Goal: Transaction & Acquisition: Purchase product/service

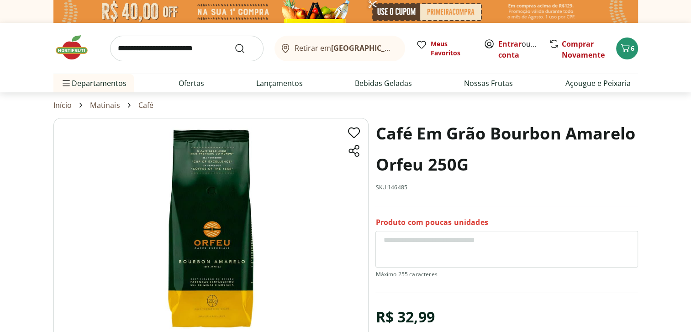
drag, startPoint x: 0, startPoint y: 0, endPoint x: 200, endPoint y: 51, distance: 206.0
click at [200, 51] on input "search" at bounding box center [187, 49] width 154 height 26
type input "*******"
click at [234, 43] on button "Submit Search" at bounding box center [245, 48] width 22 height 11
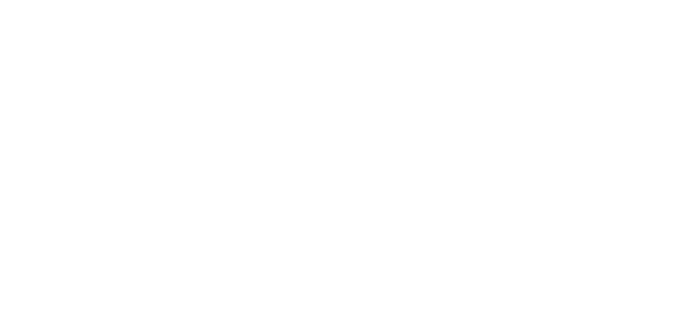
select select "**********"
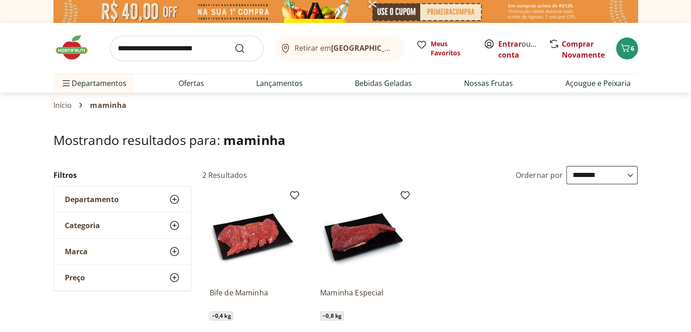
scroll to position [91, 0]
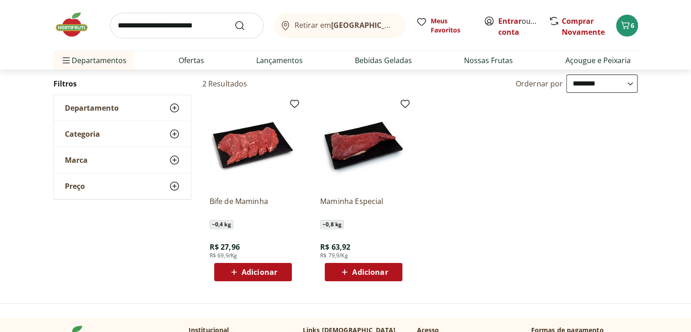
click at [353, 152] on img at bounding box center [363, 145] width 87 height 87
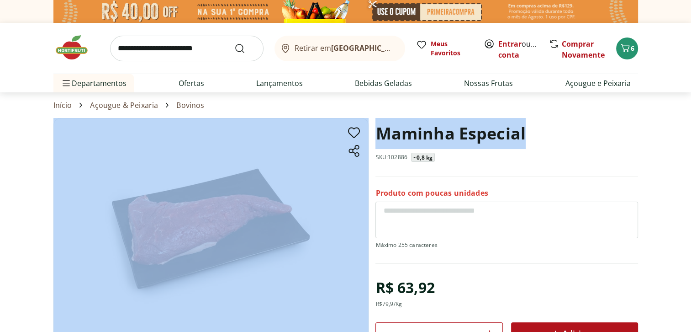
drag, startPoint x: 536, startPoint y: 133, endPoint x: 371, endPoint y: 142, distance: 164.7
click at [371, 142] on section "Maminha Especial SKU: 102886 ~0,8 kg Produto com poucas unidades R$ 63,92 R$ 79…" at bounding box center [345, 275] width 585 height 314
drag, startPoint x: 371, startPoint y: 142, endPoint x: 416, endPoint y: 143, distance: 45.3
copy section "Maminha Especial"
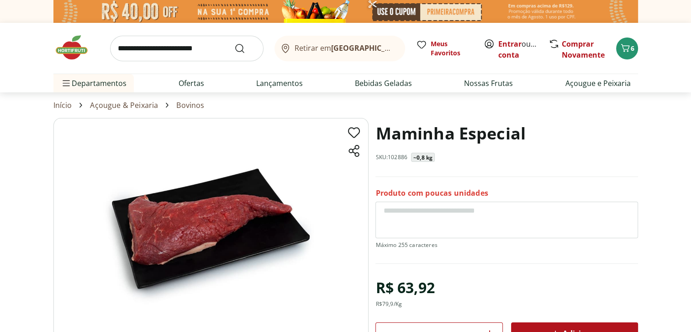
click at [461, 133] on h1 "Maminha Especial" at bounding box center [451, 133] width 150 height 31
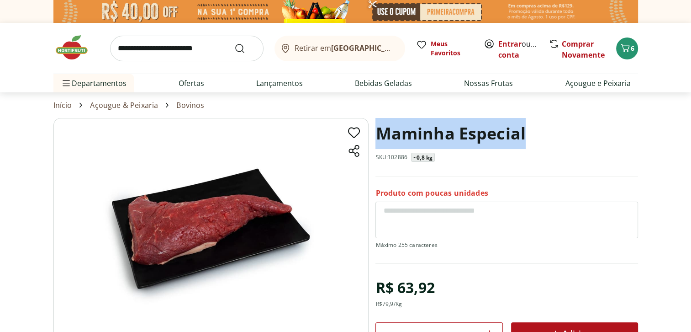
drag, startPoint x: 532, startPoint y: 130, endPoint x: 381, endPoint y: 133, distance: 150.8
click at [381, 133] on div "Maminha Especial SKU: 102886 ~0,8 kg" at bounding box center [507, 147] width 262 height 59
drag, startPoint x: 381, startPoint y: 133, endPoint x: 457, endPoint y: 137, distance: 76.0
copy h1 "Maminha Especial"
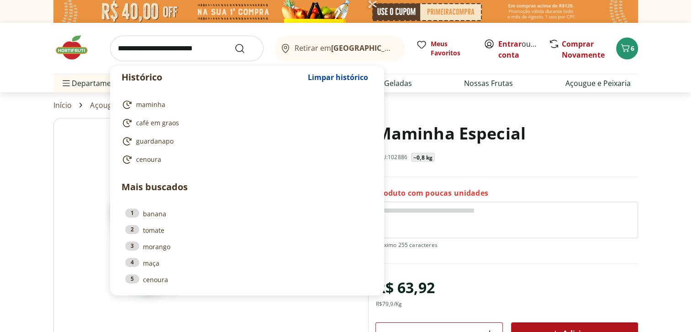
click at [159, 44] on input "search" at bounding box center [187, 49] width 154 height 26
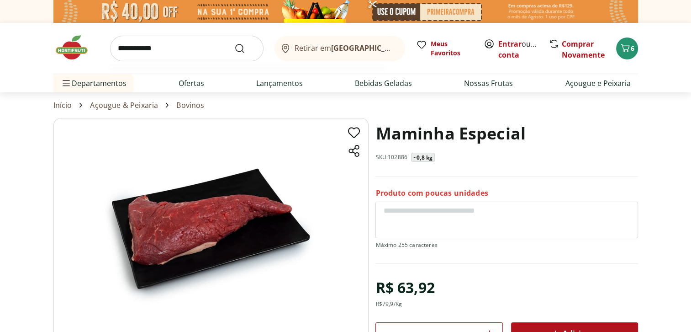
type input "**********"
click at [234, 43] on button "Submit Search" at bounding box center [245, 48] width 22 height 11
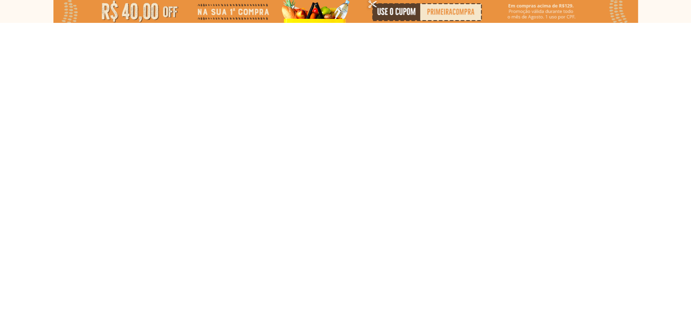
select select "**********"
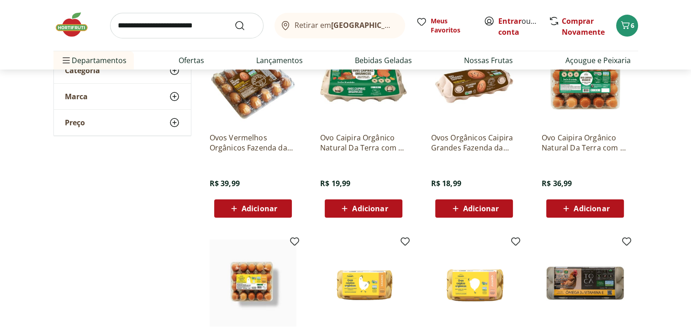
scroll to position [137, 0]
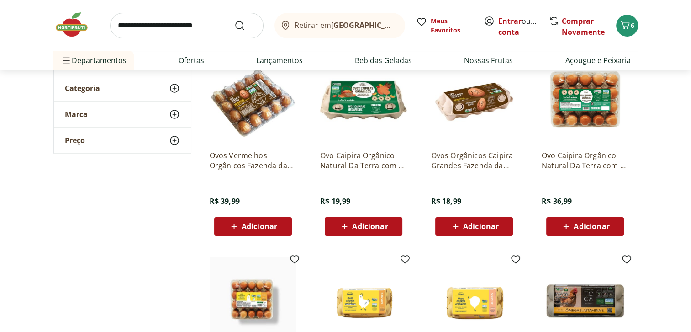
click at [448, 163] on p "Ovos Orgânicos Caipira Grandes Fazenda da Toca com 10 unidades" at bounding box center [474, 160] width 87 height 20
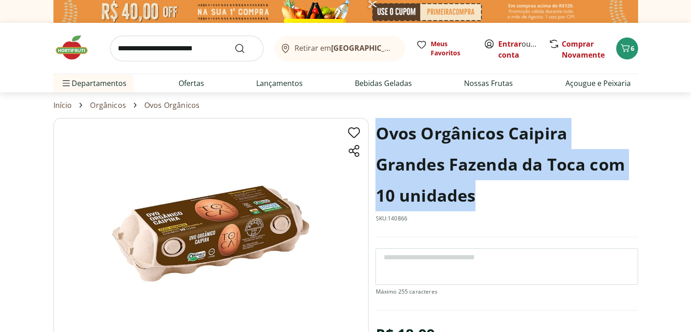
drag, startPoint x: 479, startPoint y: 197, endPoint x: 377, endPoint y: 141, distance: 116.1
click at [377, 141] on h1 "Ovos Orgânicos Caipira Grandes Fazenda da Toca com 10 unidades" at bounding box center [507, 164] width 262 height 93
drag, startPoint x: 377, startPoint y: 141, endPoint x: 407, endPoint y: 153, distance: 32.2
copy h1 "Ovos Orgânicos Caipira Grandes Fazenda da Toca com 10 unidades"
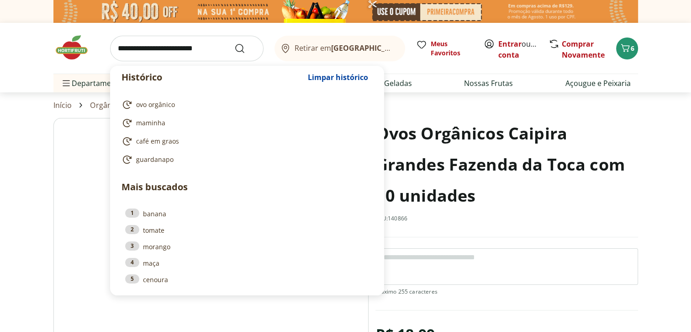
click at [181, 40] on input "search" at bounding box center [187, 49] width 154 height 26
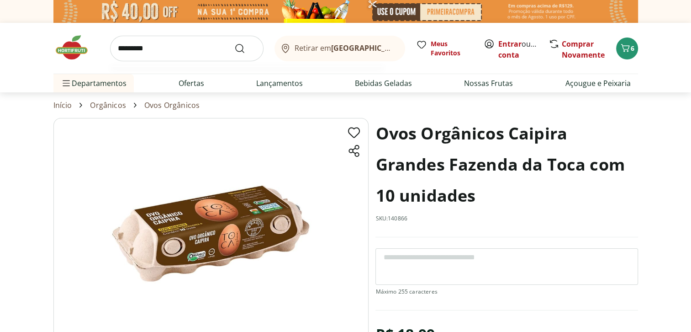
type input "*********"
click at [234, 43] on button "Submit Search" at bounding box center [245, 48] width 22 height 11
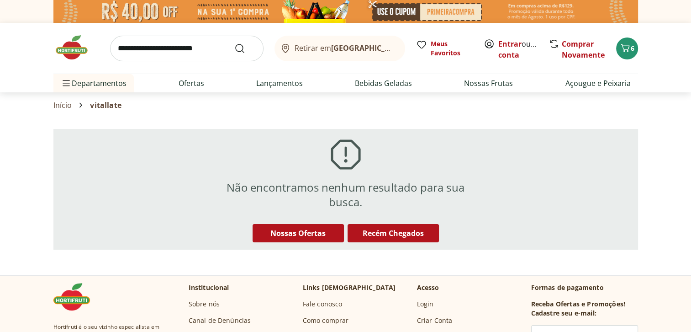
click at [147, 48] on input "search" at bounding box center [187, 49] width 154 height 26
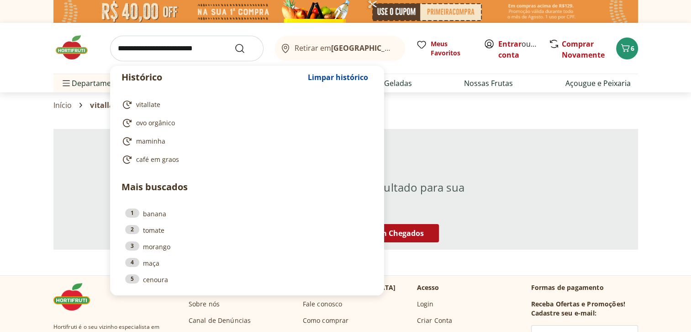
click at [186, 42] on input "search" at bounding box center [187, 49] width 154 height 26
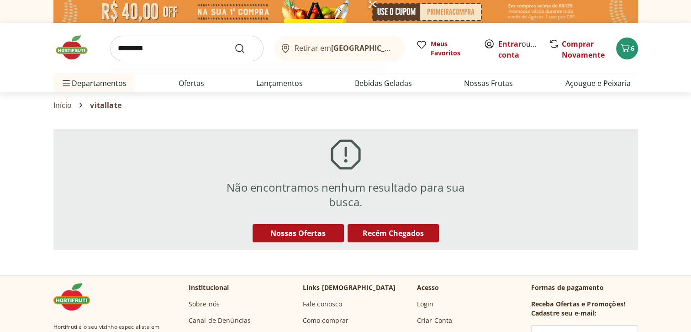
type input "*********"
click at [234, 43] on button "Submit Search" at bounding box center [245, 48] width 22 height 11
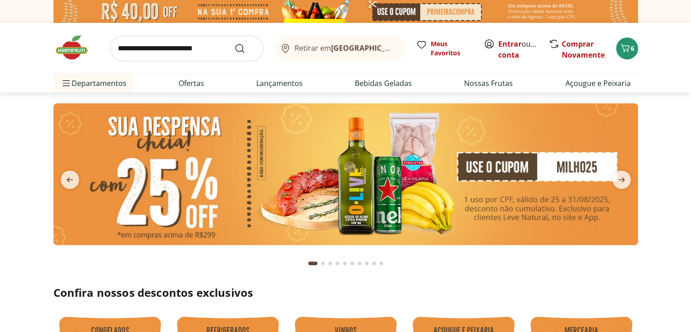
click at [195, 50] on input "search" at bounding box center [187, 49] width 154 height 26
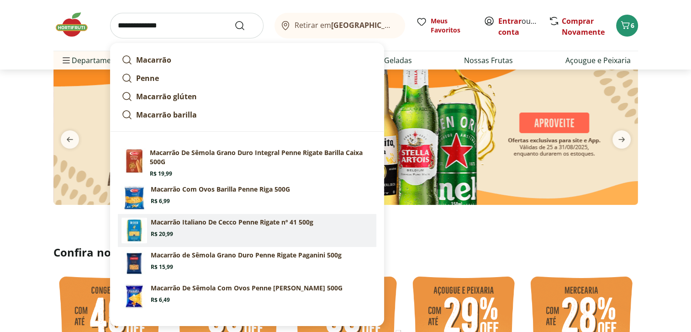
scroll to position [46, 0]
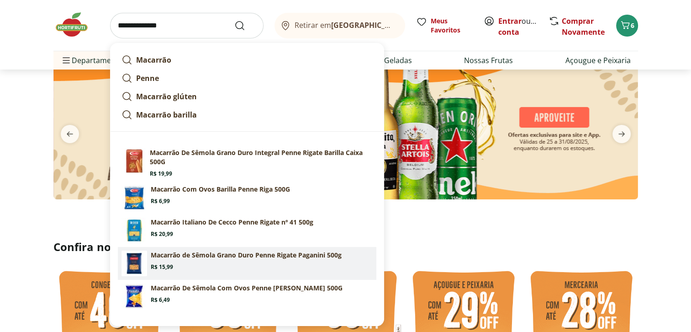
click at [156, 265] on span "Price: R$ 15,99" at bounding box center [162, 266] width 22 height 7
type input "**********"
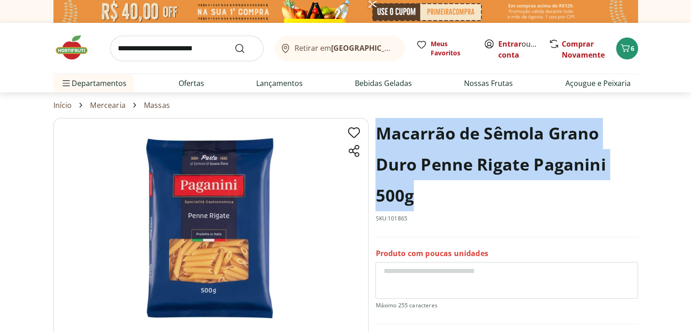
drag, startPoint x: 411, startPoint y: 194, endPoint x: 378, endPoint y: 139, distance: 63.7
click at [378, 139] on h1 "Macarrão de Sêmola Grano Duro Penne Rigate Paganini 500g" at bounding box center [507, 164] width 262 height 93
drag, startPoint x: 378, startPoint y: 139, endPoint x: 400, endPoint y: 146, distance: 23.1
copy h1 "Macarrão de Sêmola Grano Duro Penne Rigate Paganini 500g"
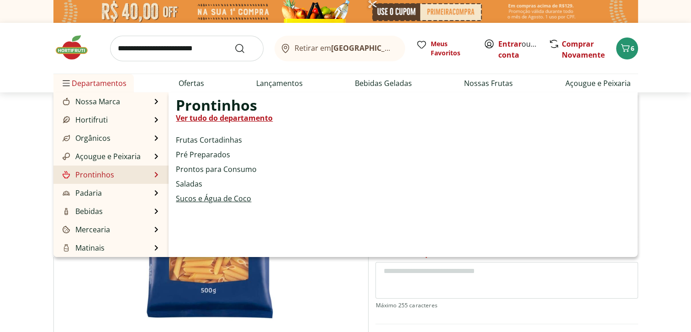
click at [198, 199] on link "Sucos e Água de Coco" at bounding box center [213, 198] width 75 height 11
select select "**********"
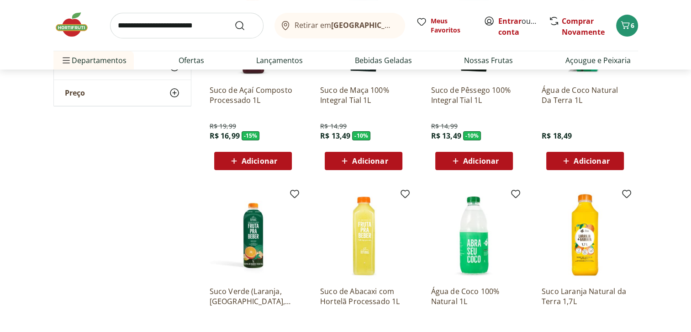
scroll to position [228, 0]
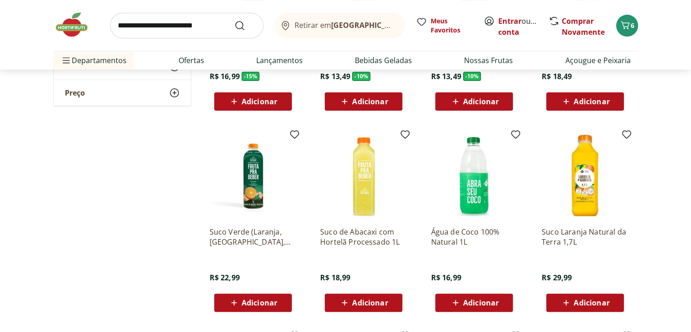
click at [464, 234] on p "Água de Coco 100% Natural 1L" at bounding box center [474, 237] width 87 height 20
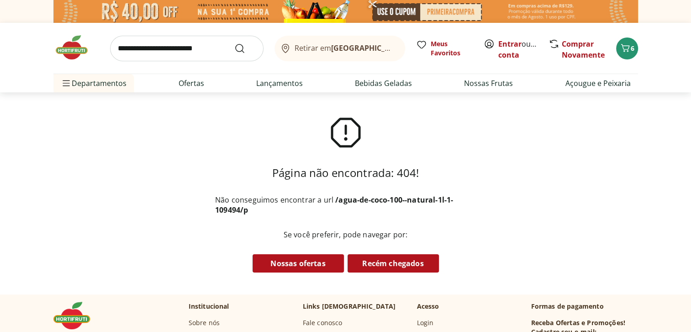
select select "**********"
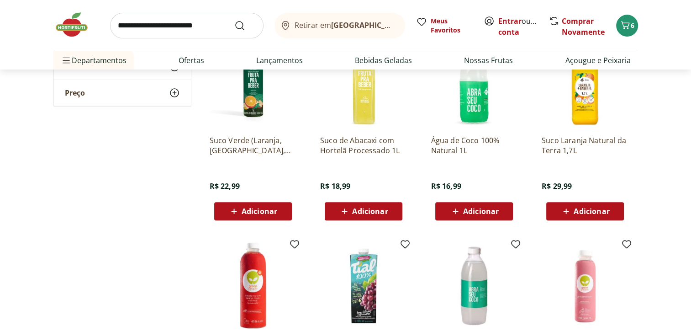
scroll to position [411, 0]
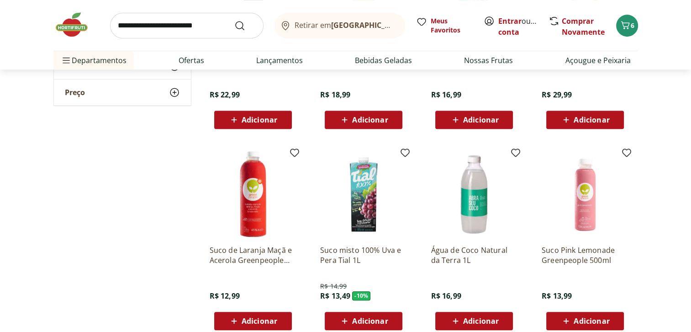
click at [445, 249] on p "Água de Coco Natural da Terra 1L" at bounding box center [474, 255] width 87 height 20
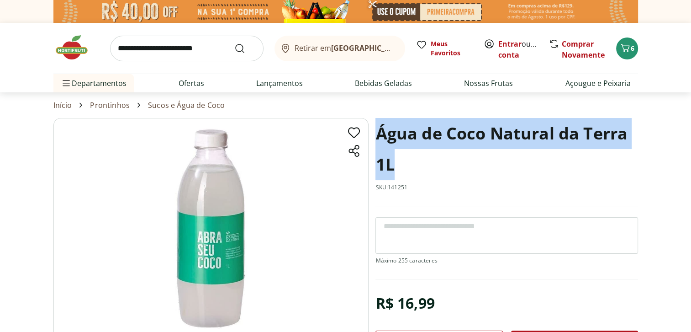
drag, startPoint x: 399, startPoint y: 167, endPoint x: 380, endPoint y: 134, distance: 38.3
click at [380, 134] on h1 "Água de Coco Natural da Terra 1L" at bounding box center [507, 149] width 262 height 62
copy h1 "Água de Coco Natural da Terra 1L"
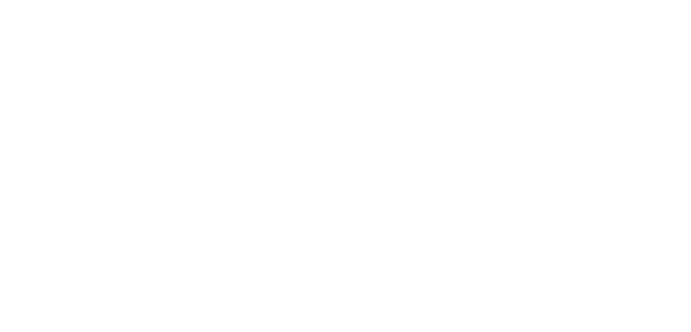
select select "**********"
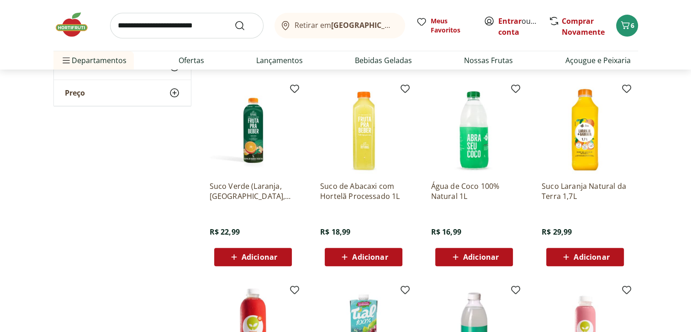
scroll to position [274, 0]
click at [563, 187] on p "Suco Laranja Natural da Terra 1,7L" at bounding box center [585, 191] width 87 height 20
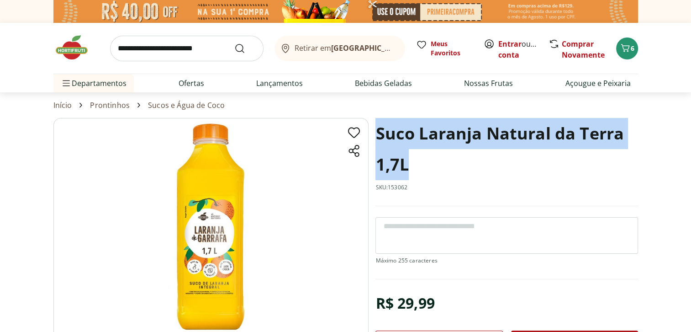
drag, startPoint x: 420, startPoint y: 168, endPoint x: 377, endPoint y: 134, distance: 55.0
click at [377, 134] on h1 "Suco Laranja Natural da Terra 1,7L" at bounding box center [507, 149] width 262 height 62
drag, startPoint x: 377, startPoint y: 134, endPoint x: 392, endPoint y: 134, distance: 15.1
copy h1 "Suco Laranja Natural da Terra 1,7L"
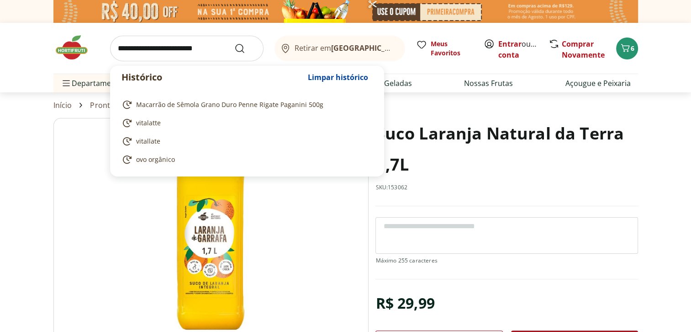
click at [144, 51] on input "search" at bounding box center [187, 49] width 154 height 26
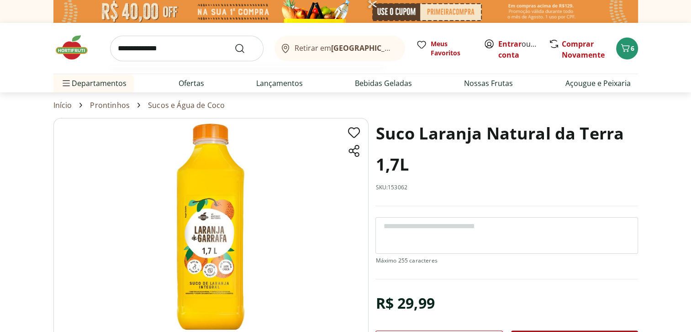
type input "**********"
click at [234, 43] on button "Submit Search" at bounding box center [245, 48] width 22 height 11
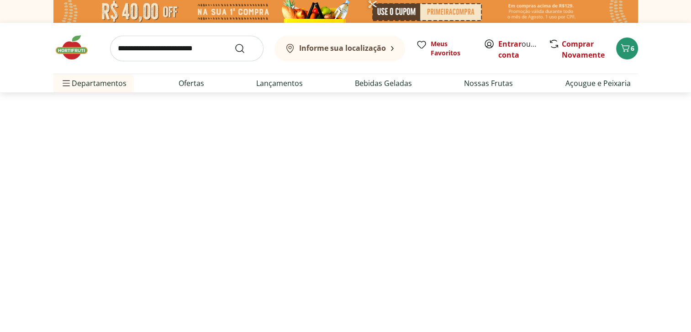
select select "**********"
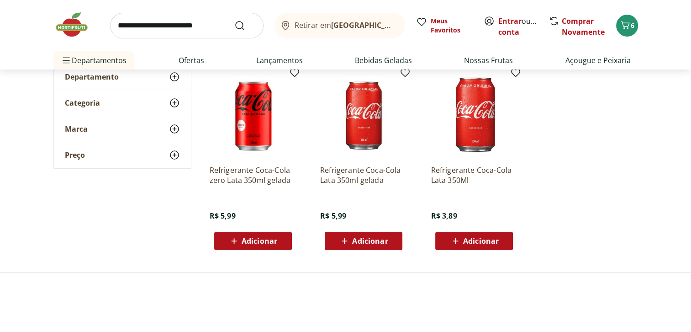
scroll to position [137, 0]
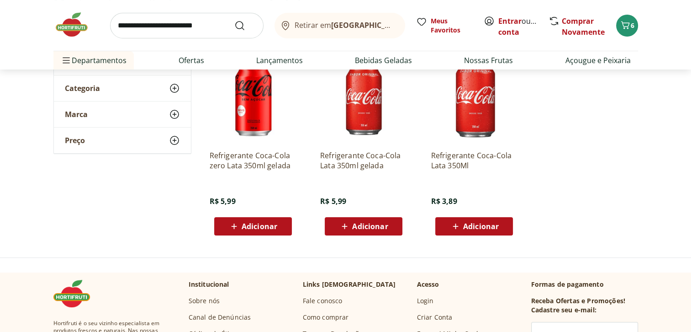
click at [334, 164] on p "Refrigerante Coca-Cola Lata 350ml gelada" at bounding box center [363, 160] width 87 height 20
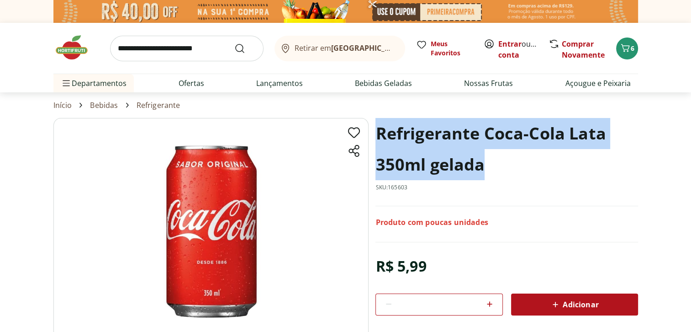
drag, startPoint x: 497, startPoint y: 166, endPoint x: 377, endPoint y: 137, distance: 123.7
click at [377, 137] on h1 "Refrigerante Coca-Cola Lata 350ml gelada" at bounding box center [507, 149] width 262 height 62
drag, startPoint x: 377, startPoint y: 137, endPoint x: 398, endPoint y: 143, distance: 21.7
copy h1 "Refrigerante Coca-Cola Lata 350ml gelada"
